Goal: Task Accomplishment & Management: Complete application form

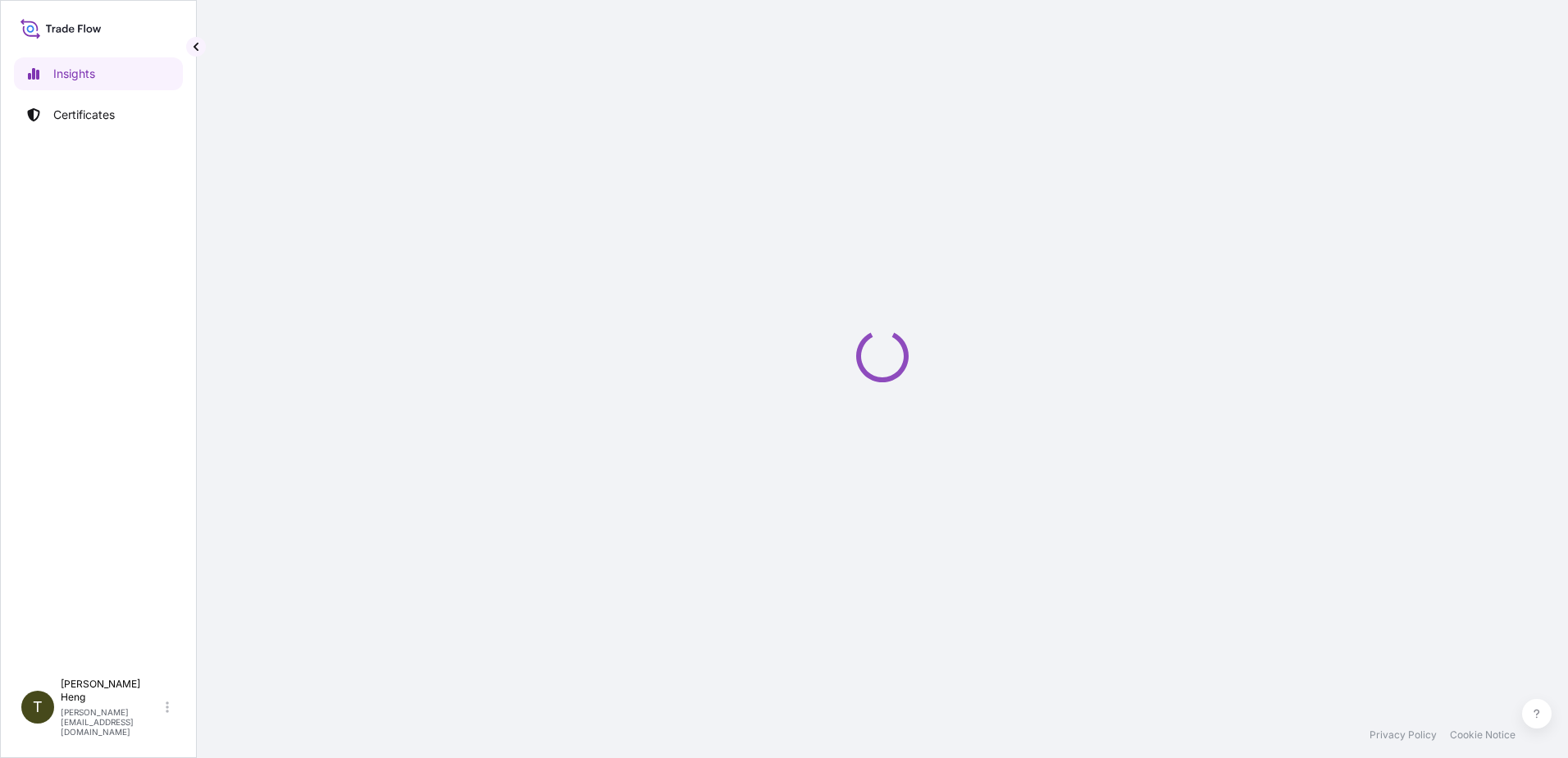
select select "2025"
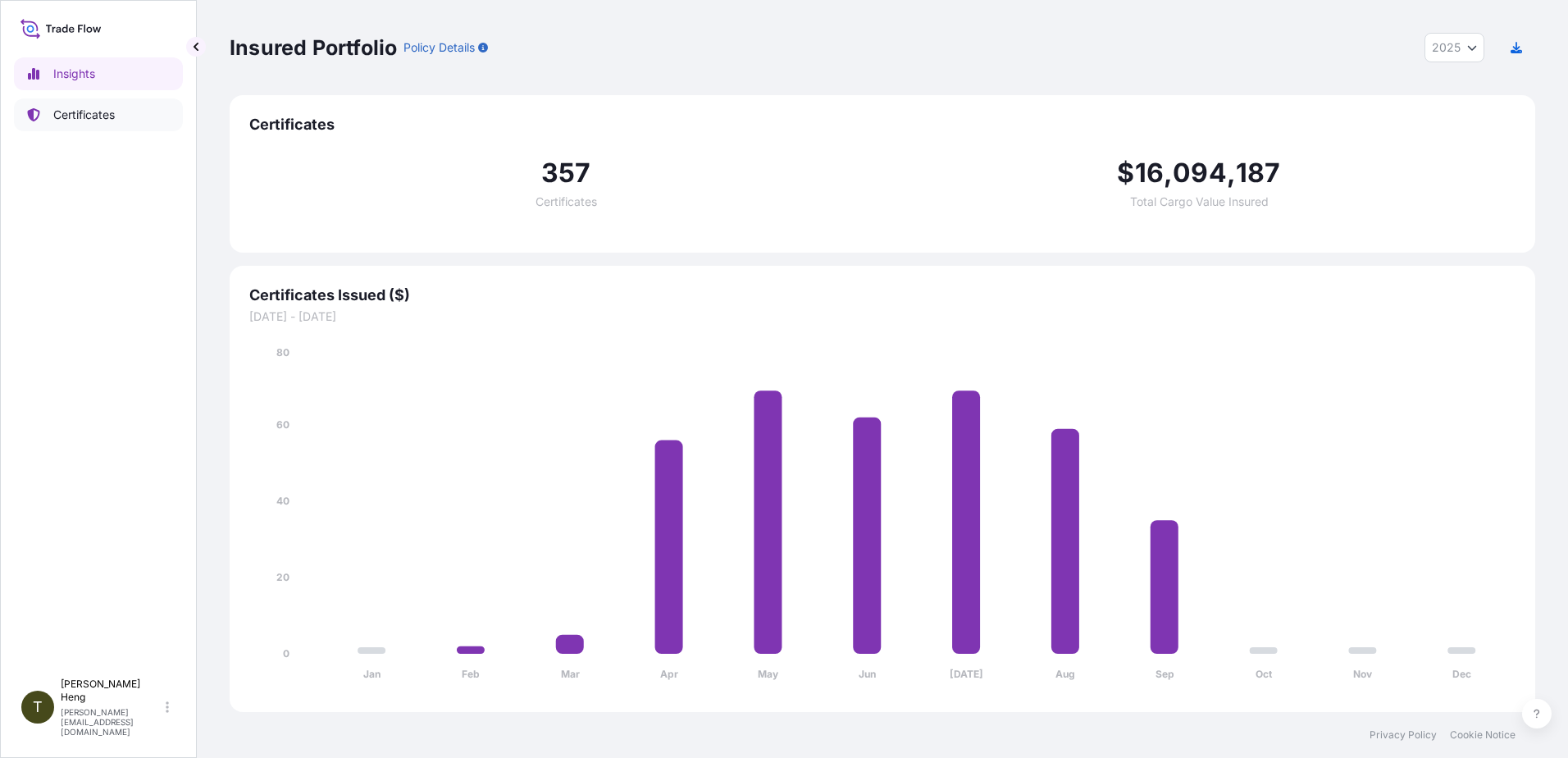
click at [78, 112] on p "Certificates" at bounding box center [84, 114] width 61 height 16
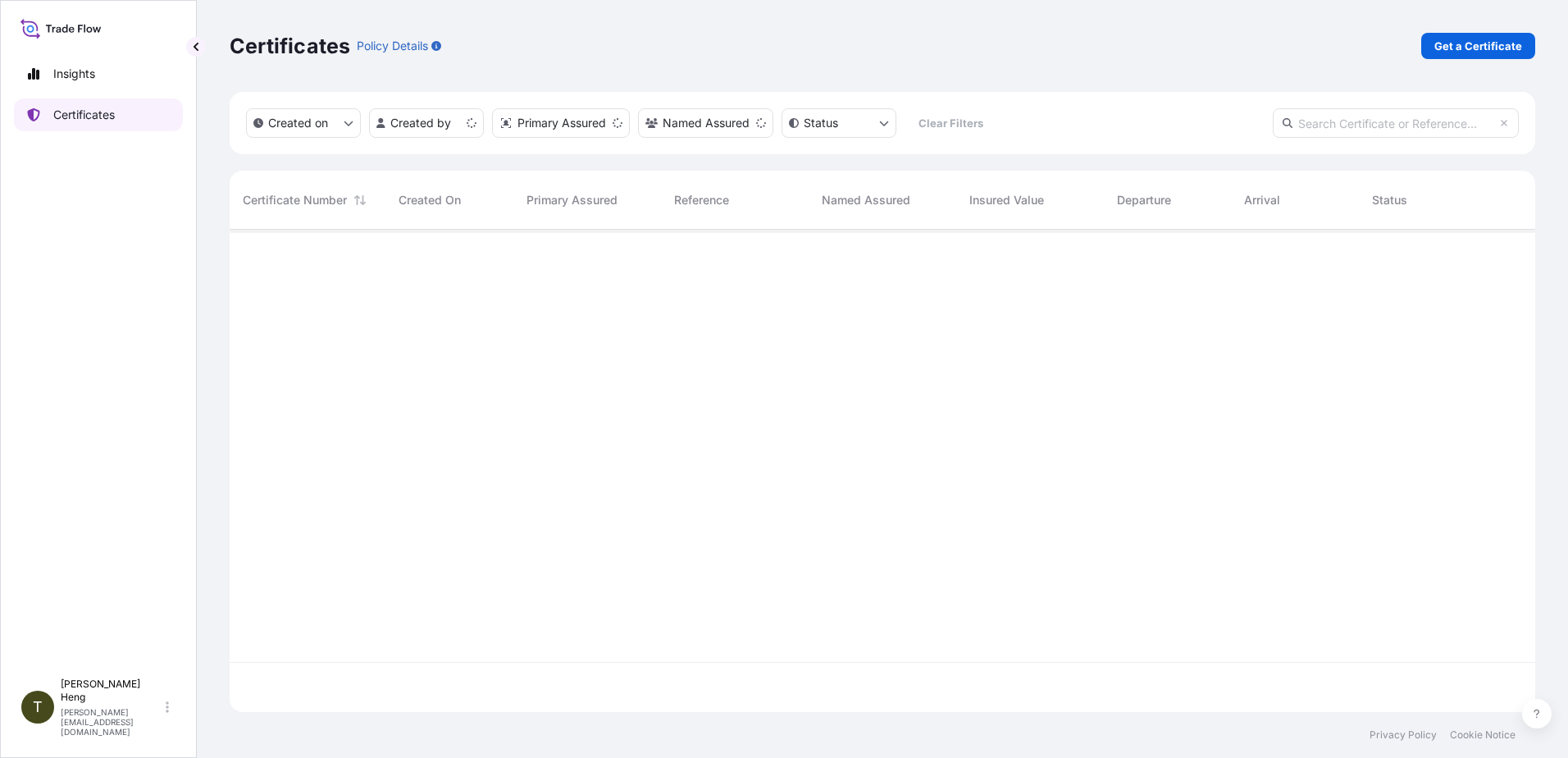
scroll to position [479, 1293]
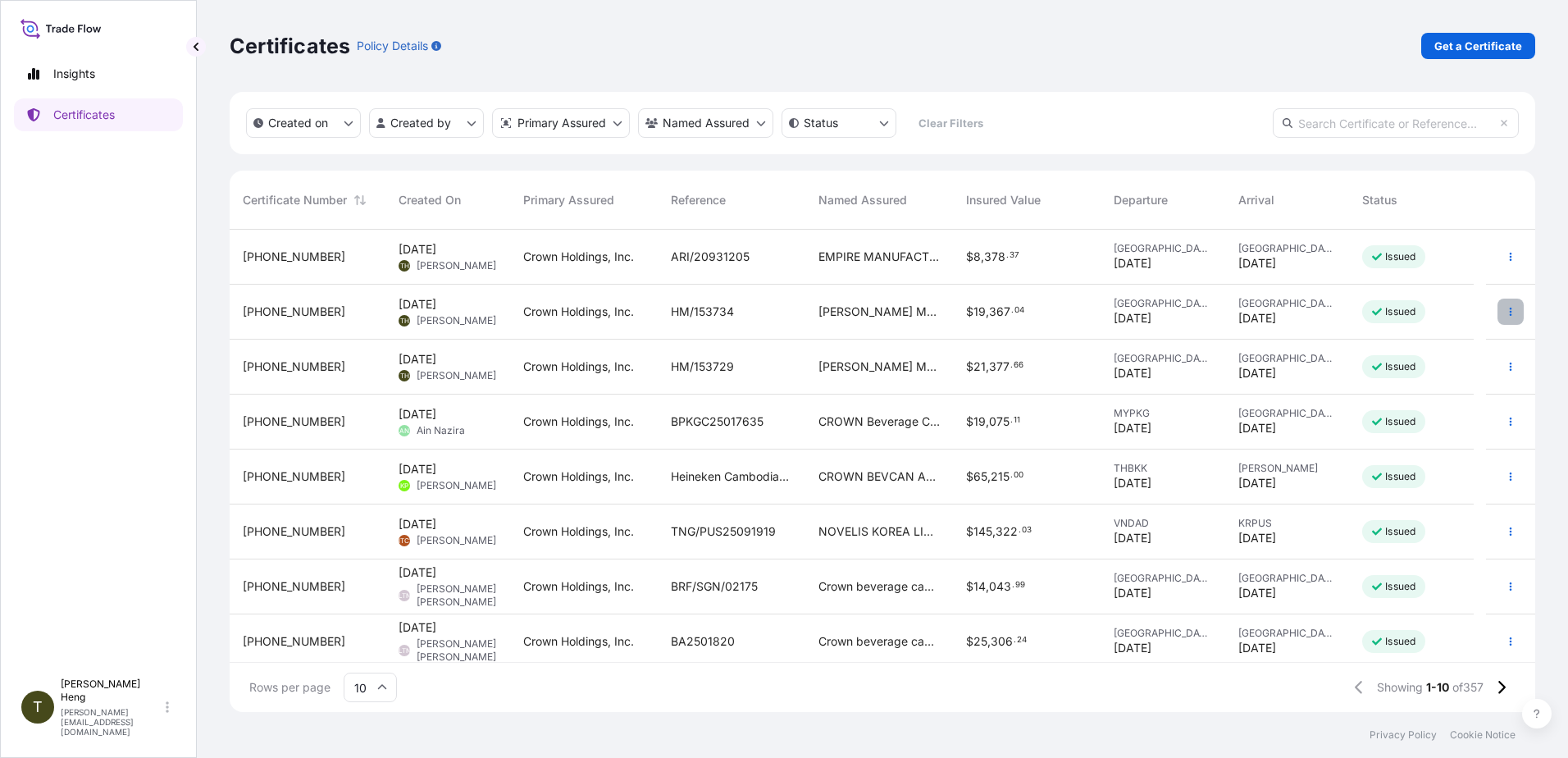
click at [1506, 310] on icon "button" at bounding box center [1511, 312] width 9 height 9
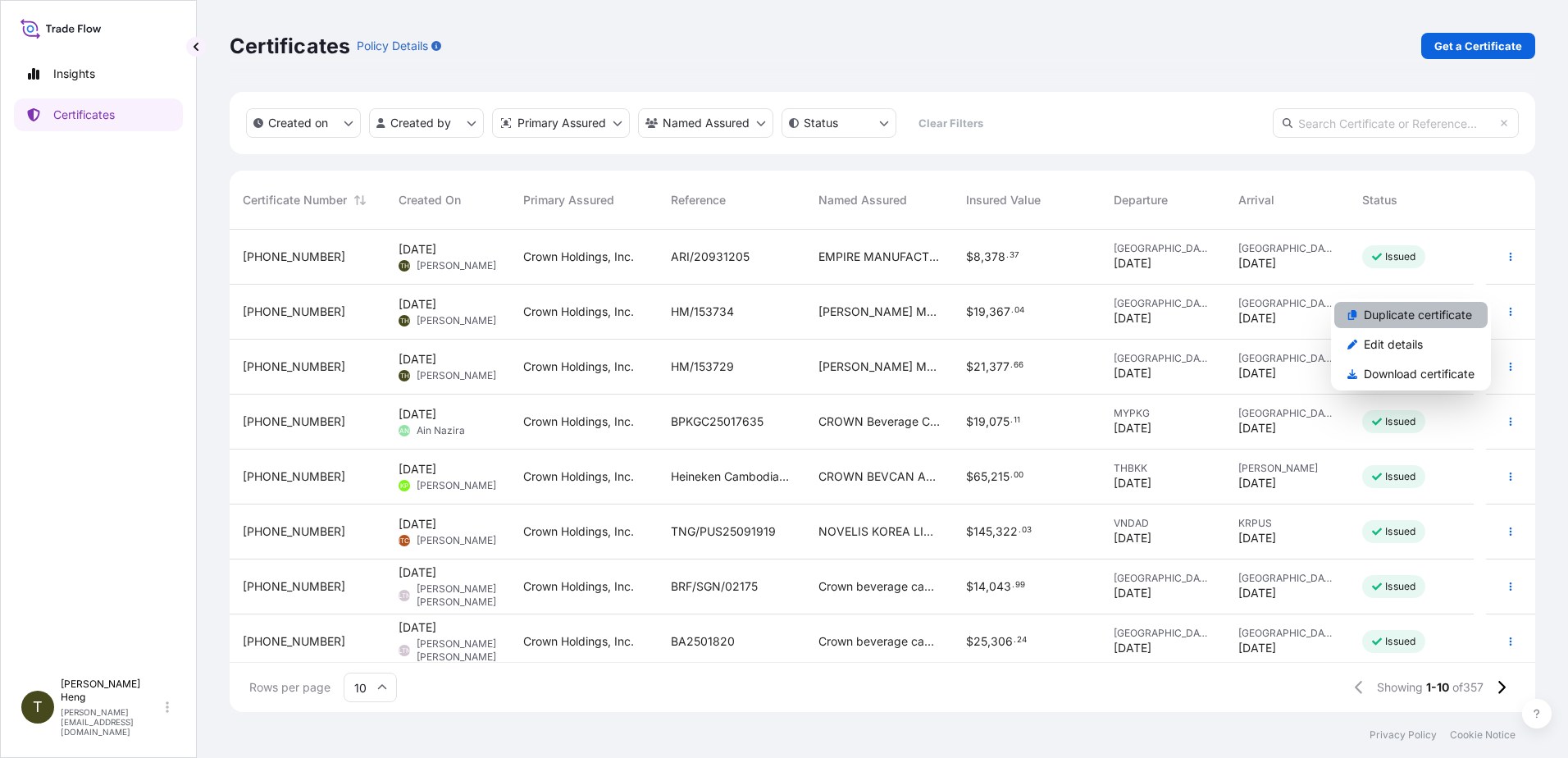
click at [1400, 316] on p "Duplicate certificate" at bounding box center [1417, 314] width 108 height 16
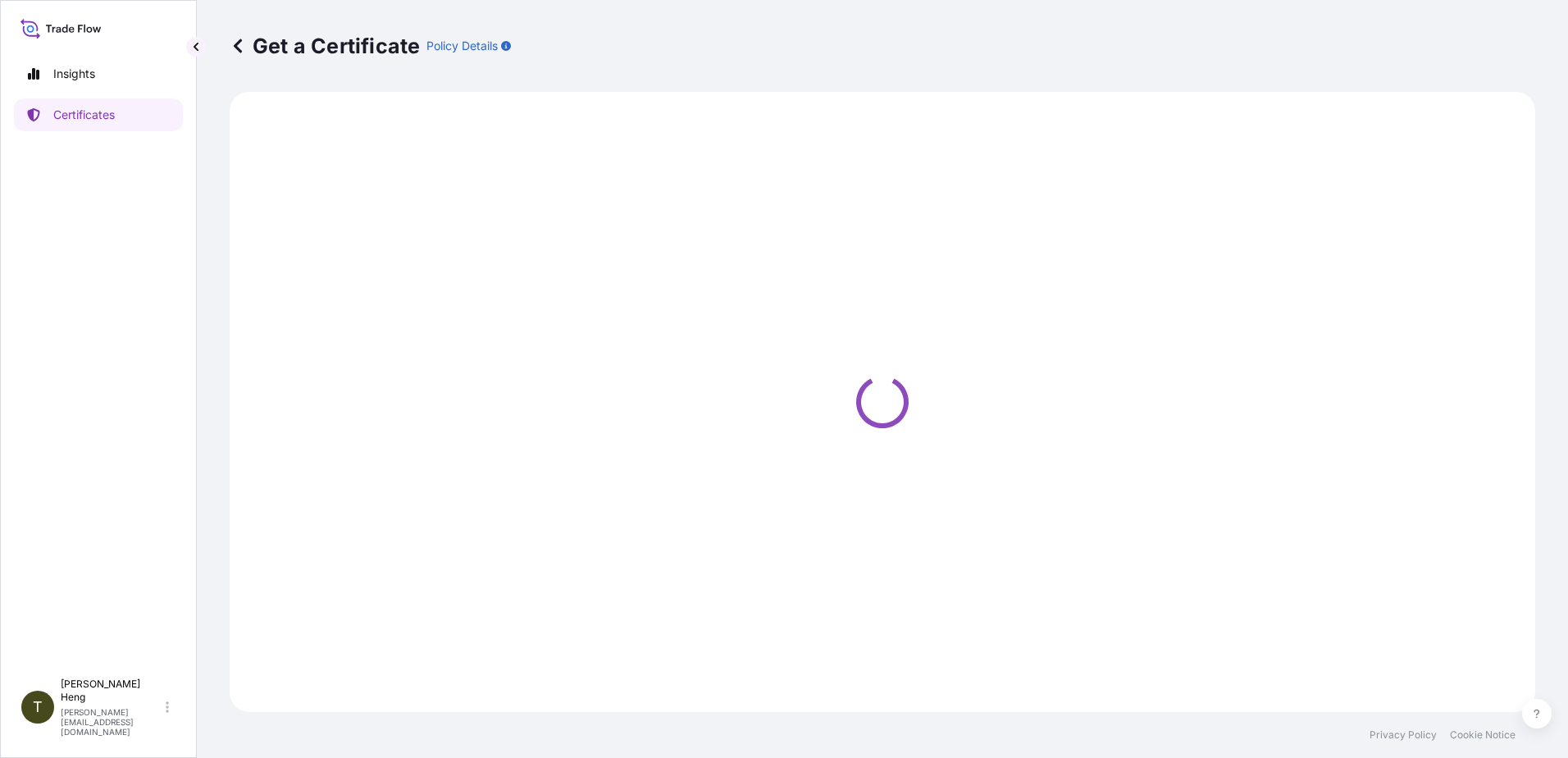
select select "Road"
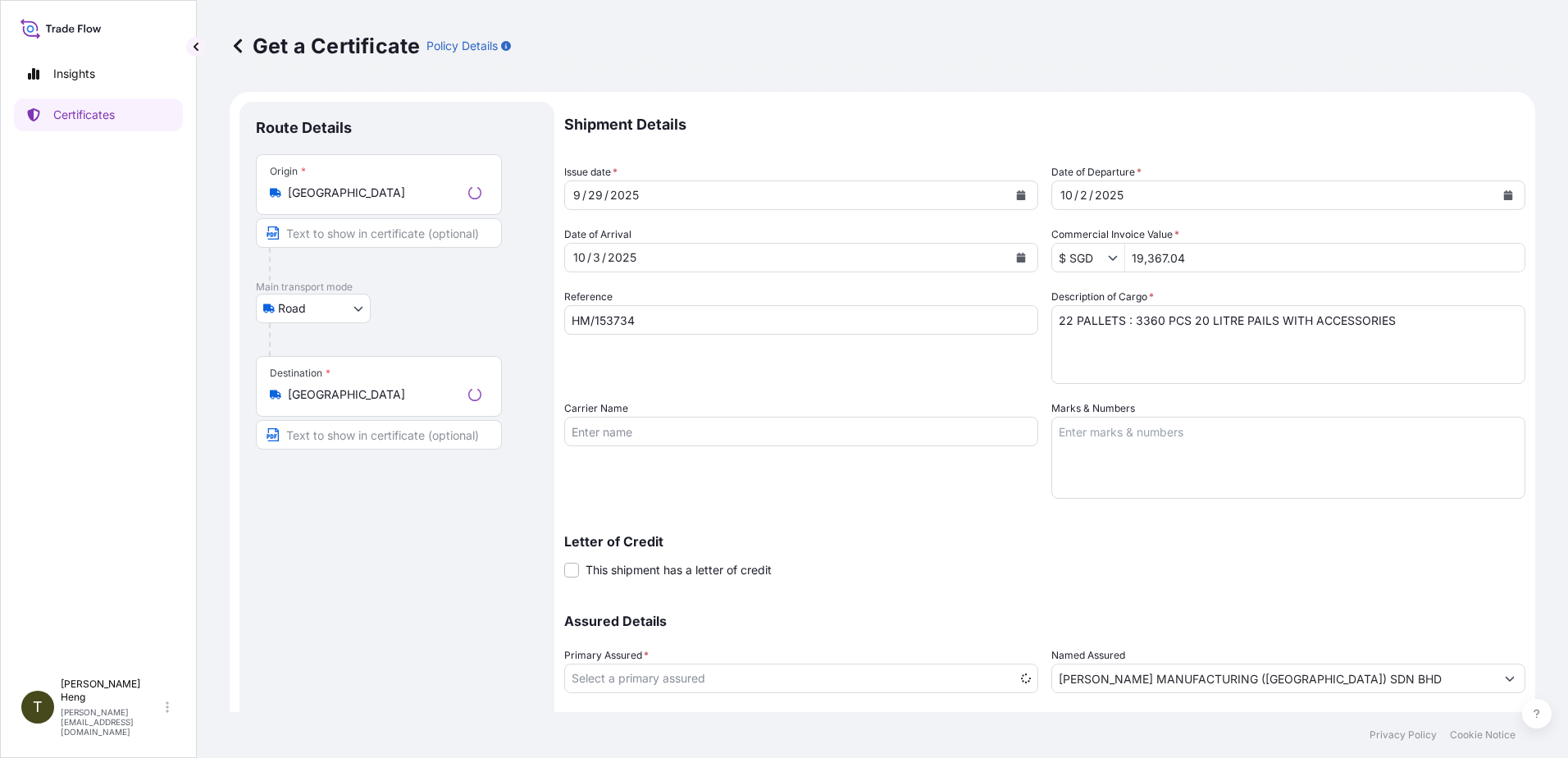
select select "31483"
click at [1019, 193] on icon "Calendar" at bounding box center [1021, 195] width 9 height 9
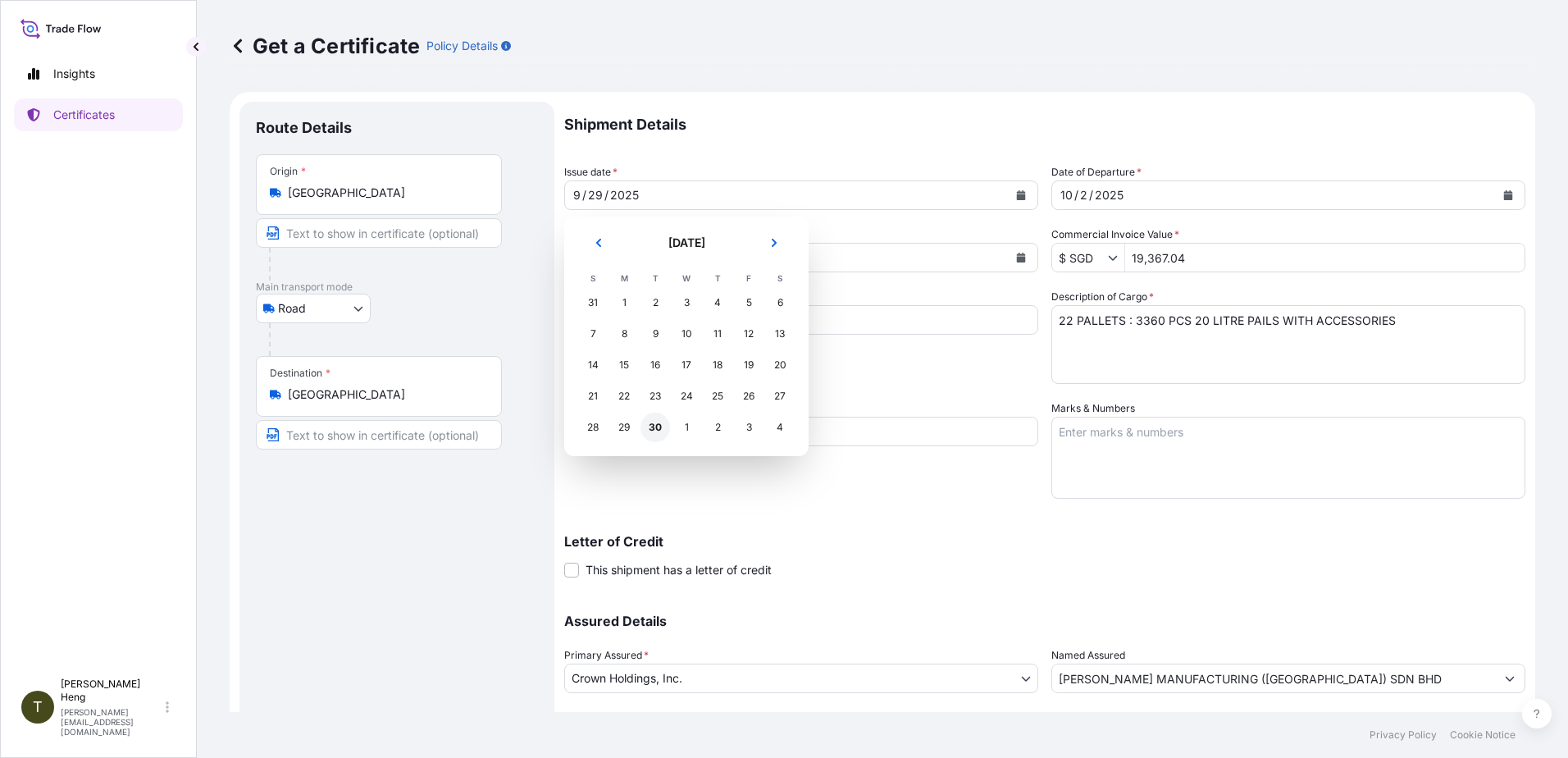
click at [662, 427] on div "30" at bounding box center [655, 427] width 29 height 29
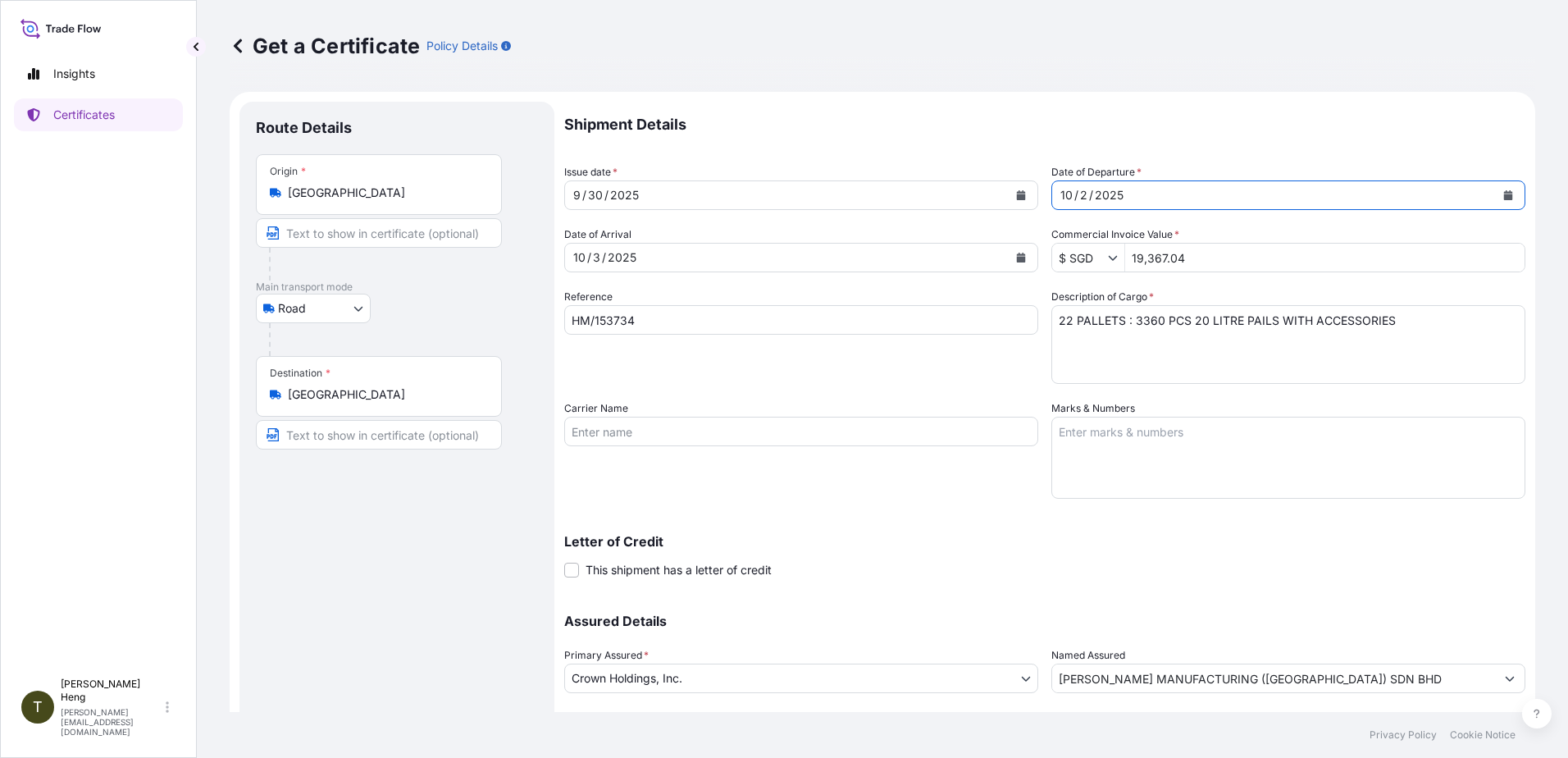
click at [1504, 192] on icon "Calendar" at bounding box center [1509, 195] width 9 height 9
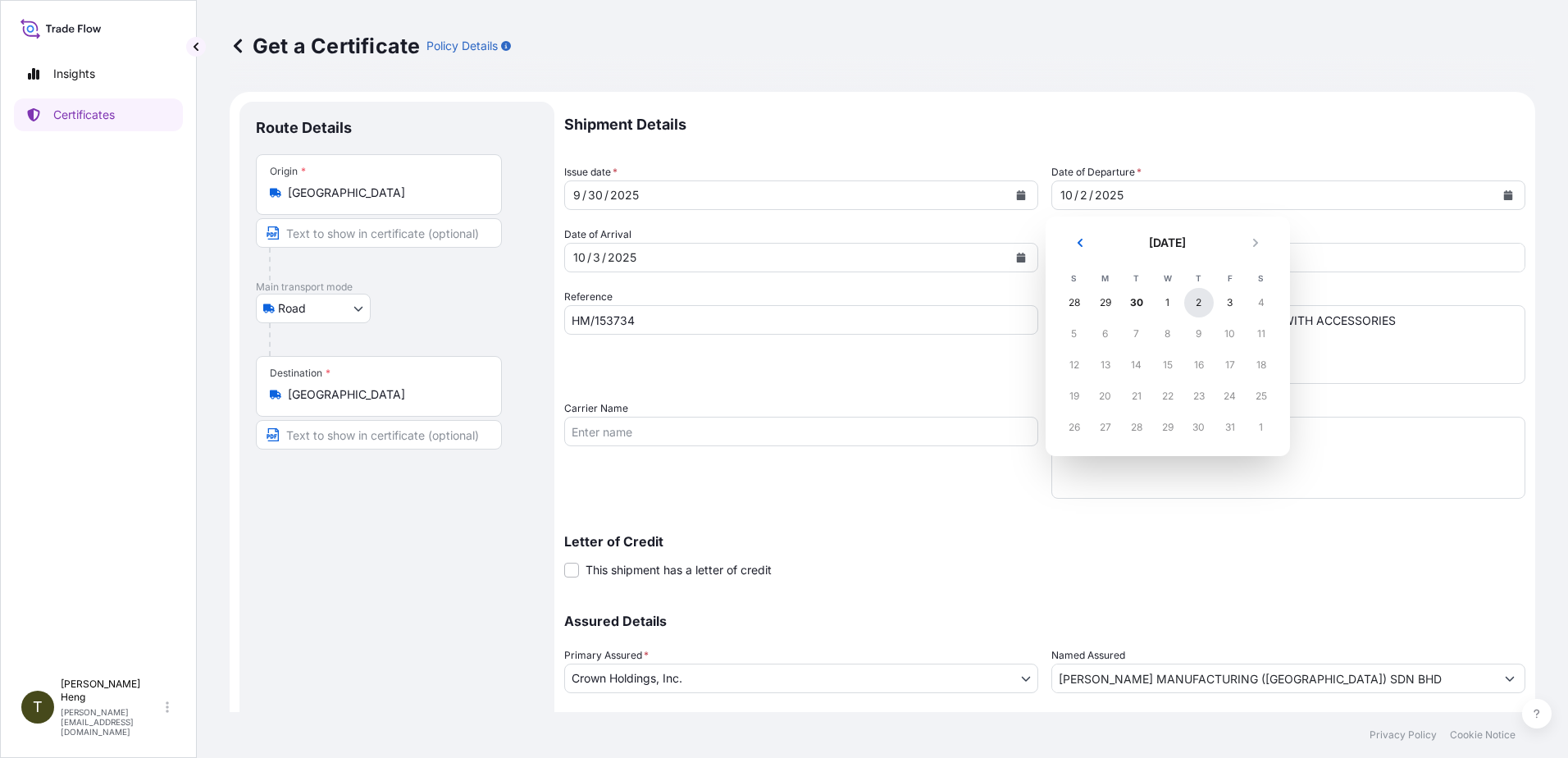
click at [1197, 301] on div "2" at bounding box center [1199, 302] width 29 height 29
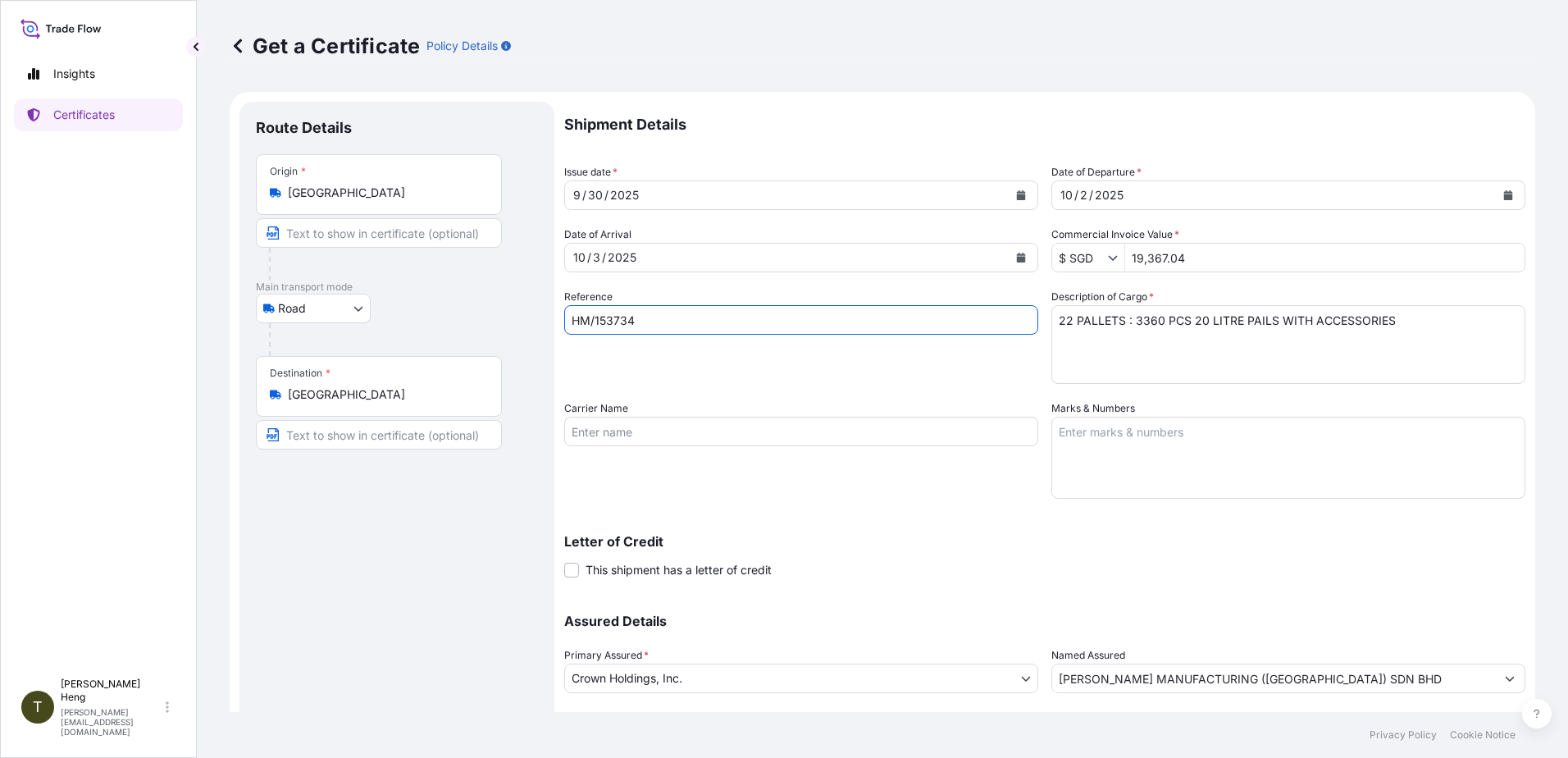
click at [688, 324] on input "HM/153734" at bounding box center [800, 319] width 474 height 29
type input "H"
type input "ARI/20931210"
click at [1134, 261] on input "19,367.04" at bounding box center [1325, 257] width 399 height 29
type input "9,933"
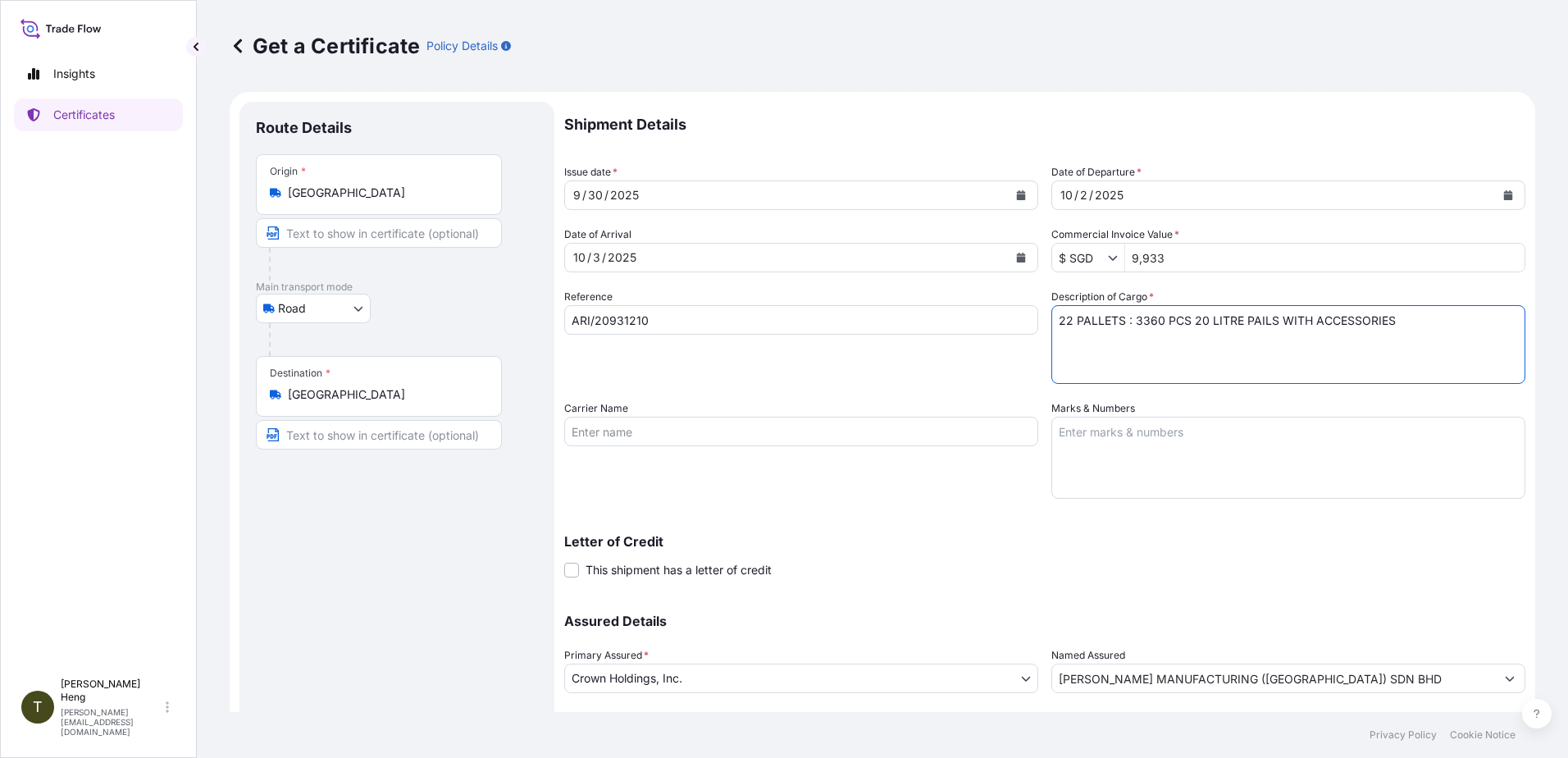
click at [1062, 323] on textarea "22 PALLETS : 3360 PCS 20 LITRE PAILS WITH ACCESSORIES" at bounding box center [1287, 345] width 474 height 79
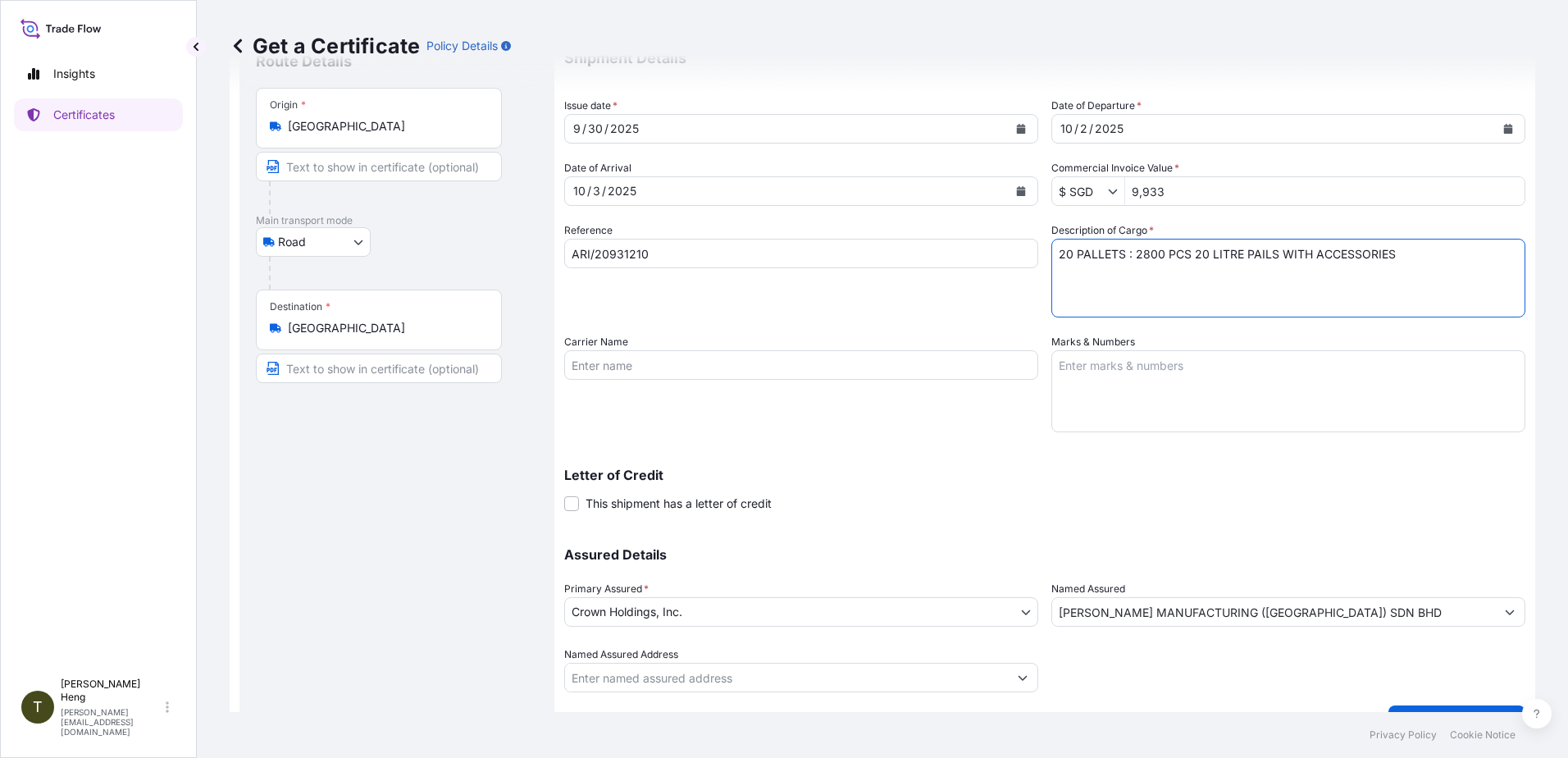
scroll to position [103, 0]
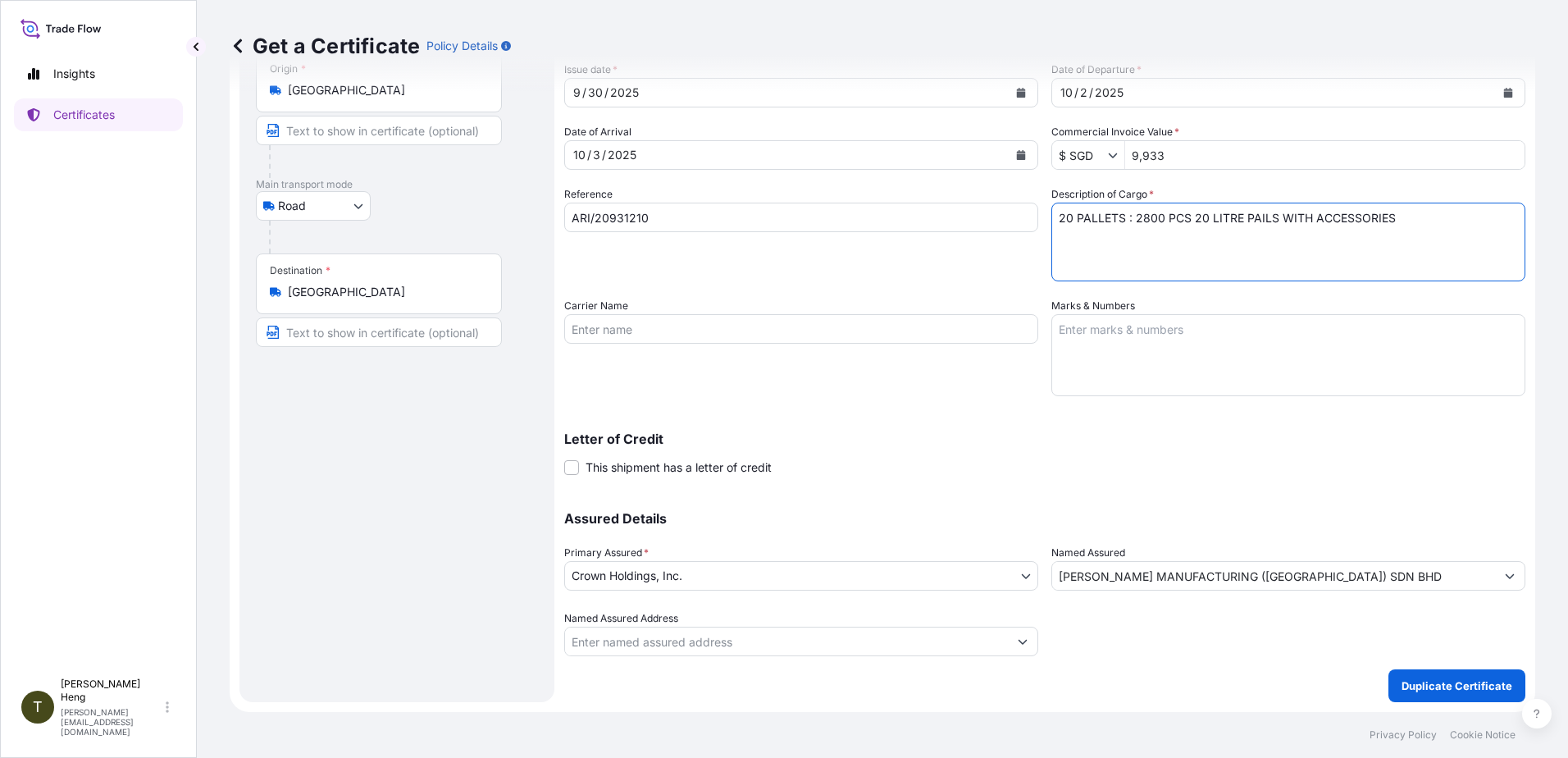
type textarea "20 PALLETS : 2800 PCS 20 LITRE PAILS WITH ACCESSORIES"
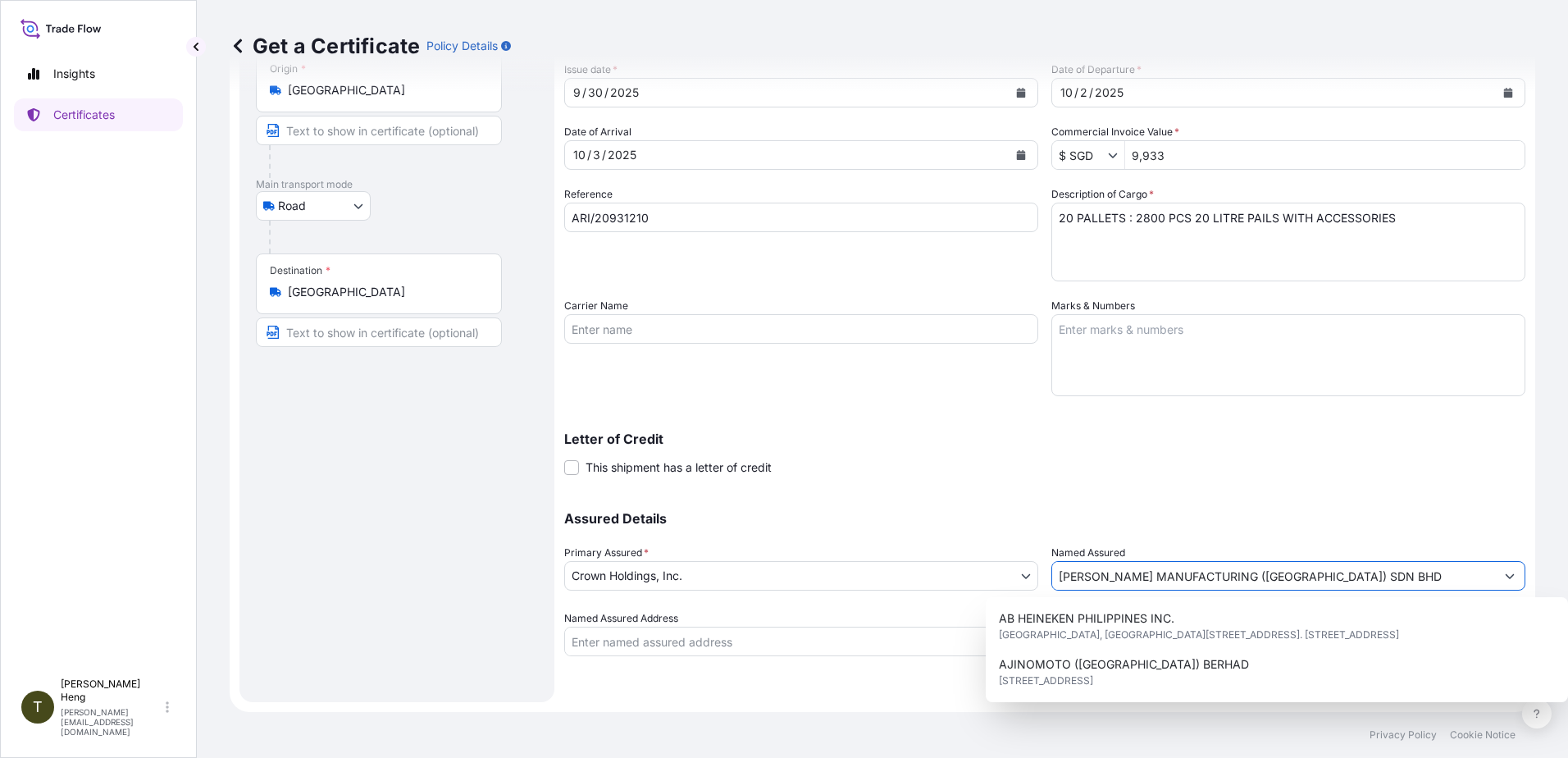
click at [1387, 576] on input "[PERSON_NAME] MANUFACTURING ([GEOGRAPHIC_DATA]) SDN BHD" at bounding box center [1273, 575] width 443 height 29
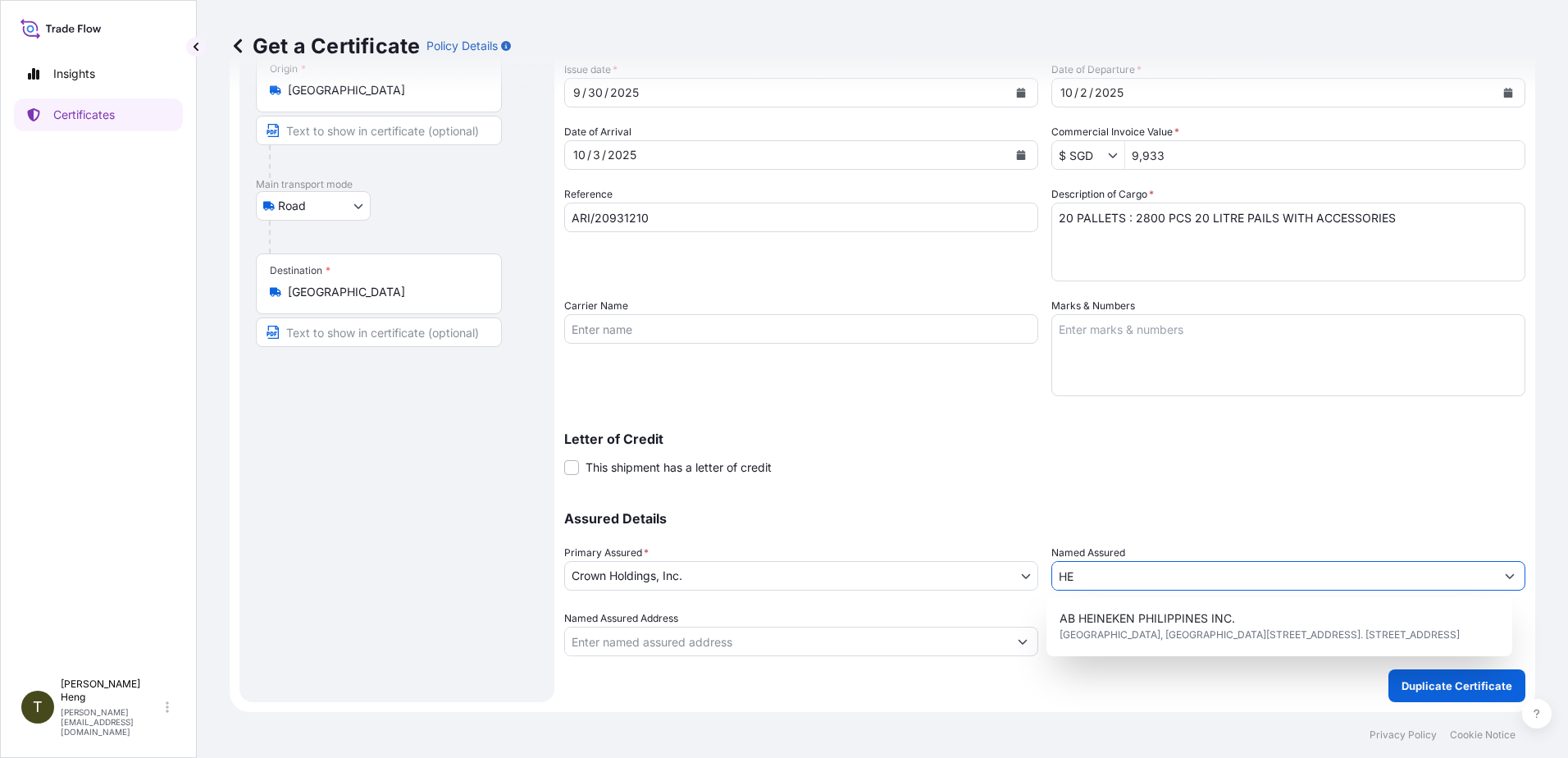
type input "H"
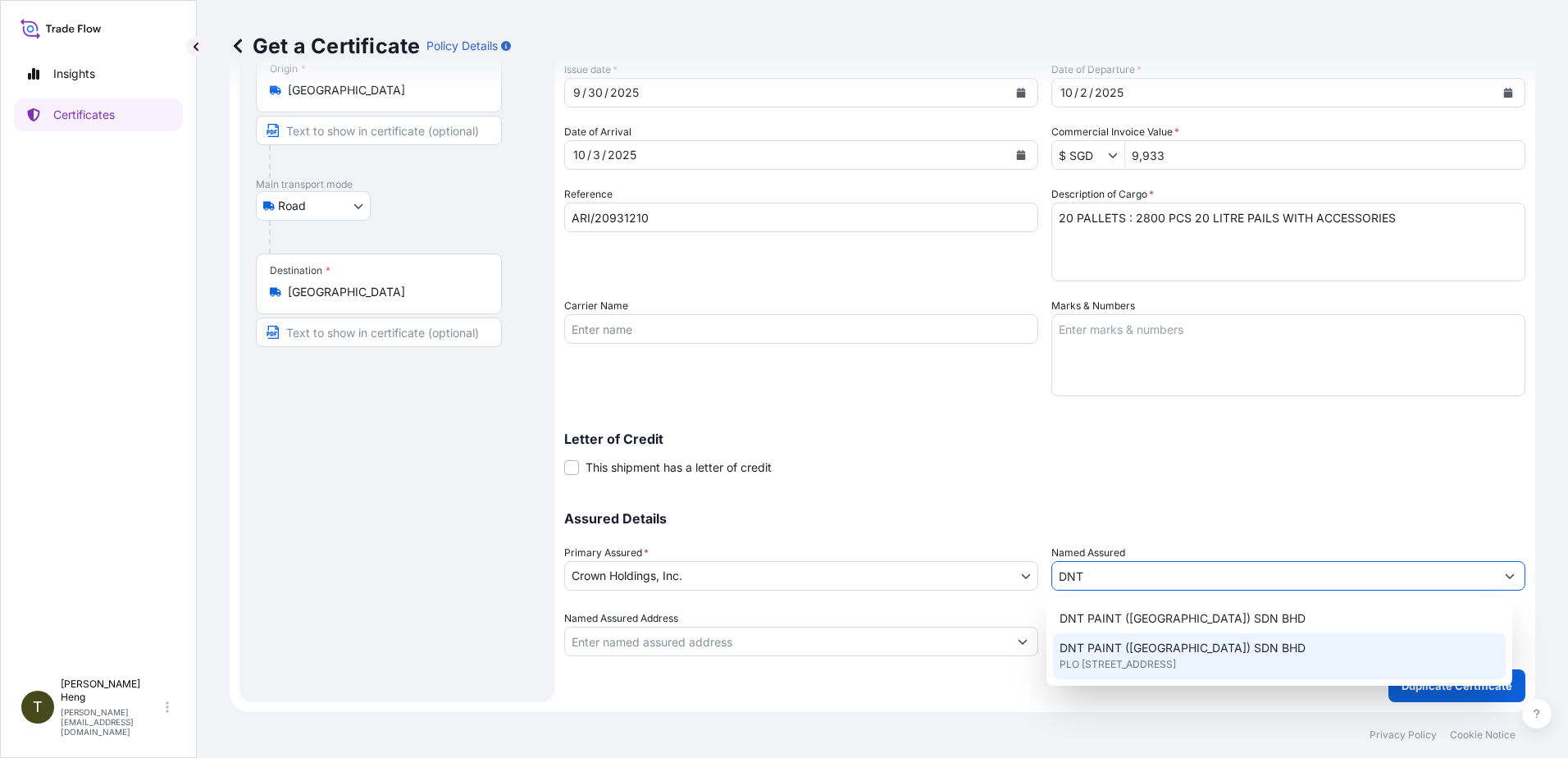
click at [1176, 664] on span "PLO [STREET_ADDRESS]" at bounding box center [1118, 664] width 117 height 16
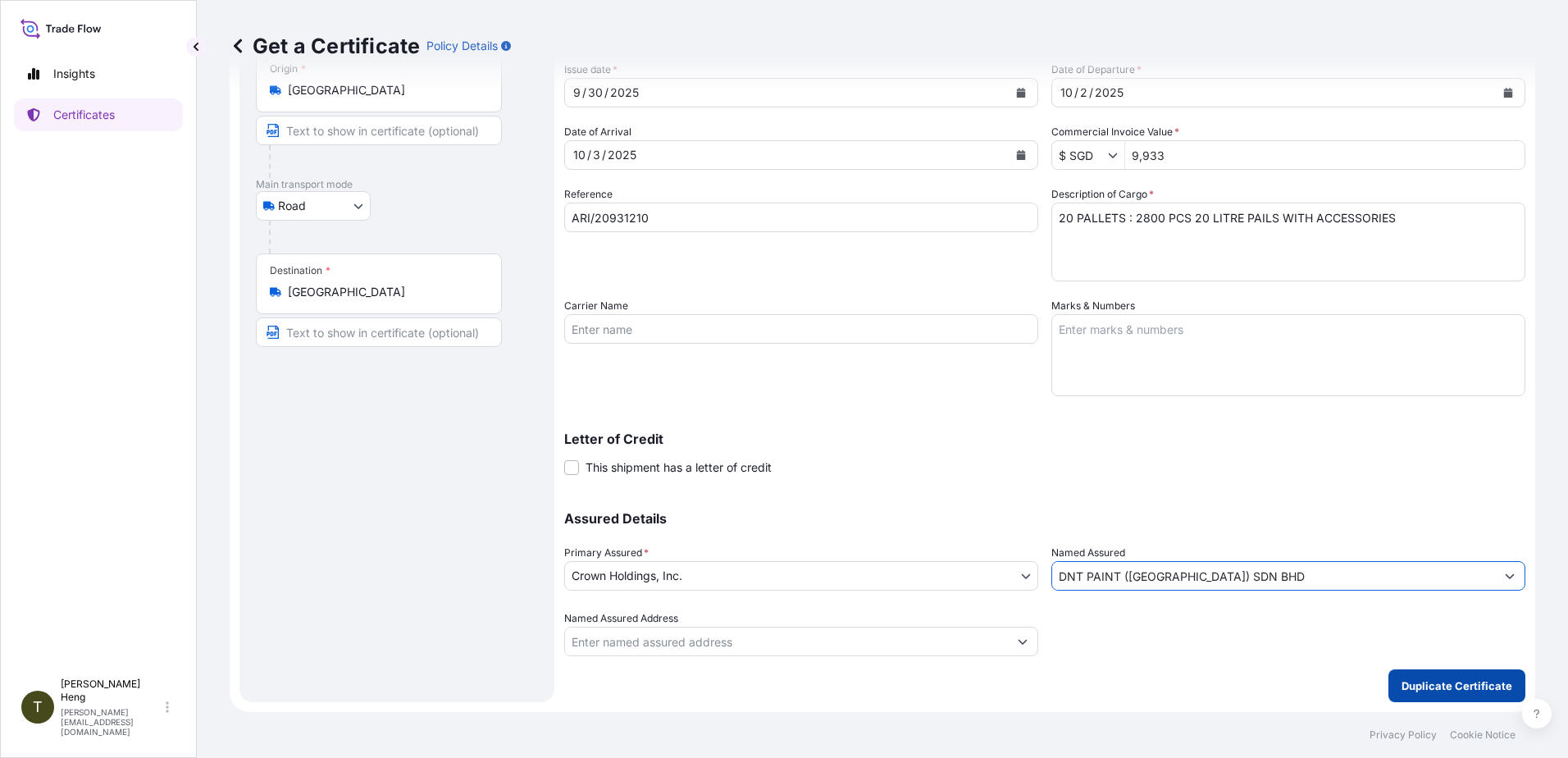
type input "DNT PAINT ([GEOGRAPHIC_DATA]) SDN BHD"
click at [1441, 687] on p "Duplicate Certificate" at bounding box center [1457, 685] width 111 height 16
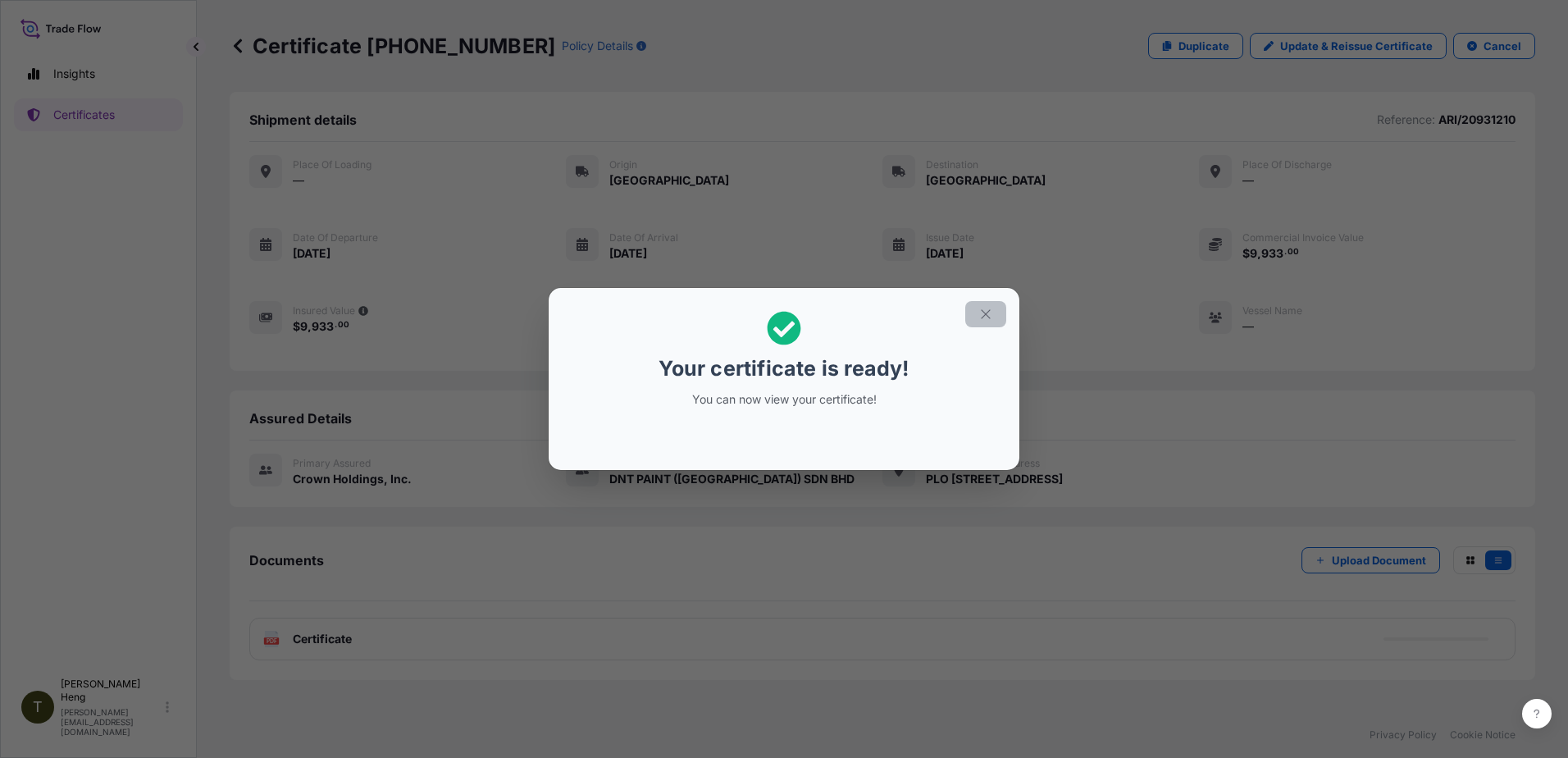
click at [992, 314] on icon "button" at bounding box center [986, 314] width 15 height 15
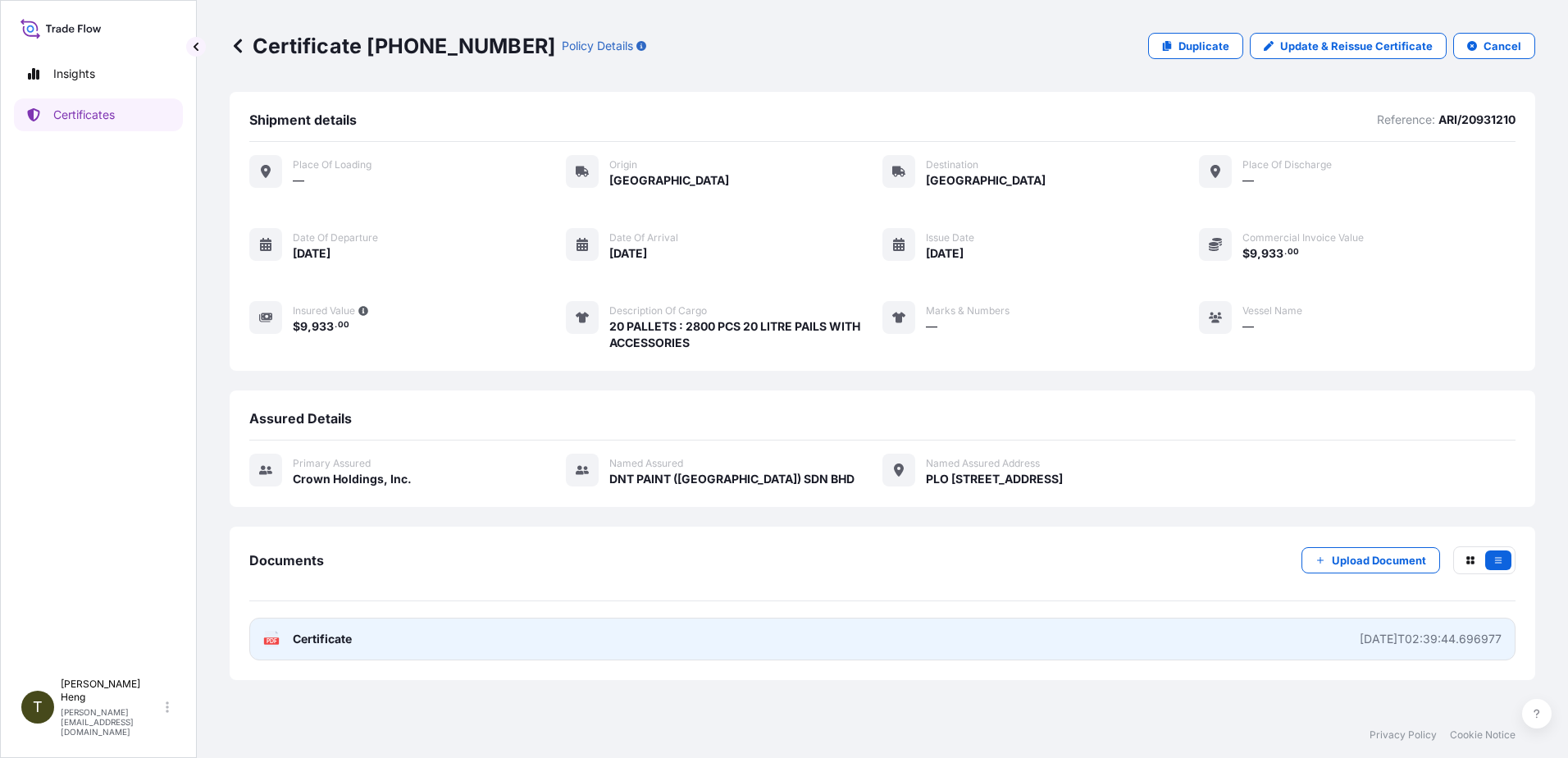
click at [276, 641] on text "PDF" at bounding box center [271, 641] width 10 height 6
